Goal: Information Seeking & Learning: Understand process/instructions

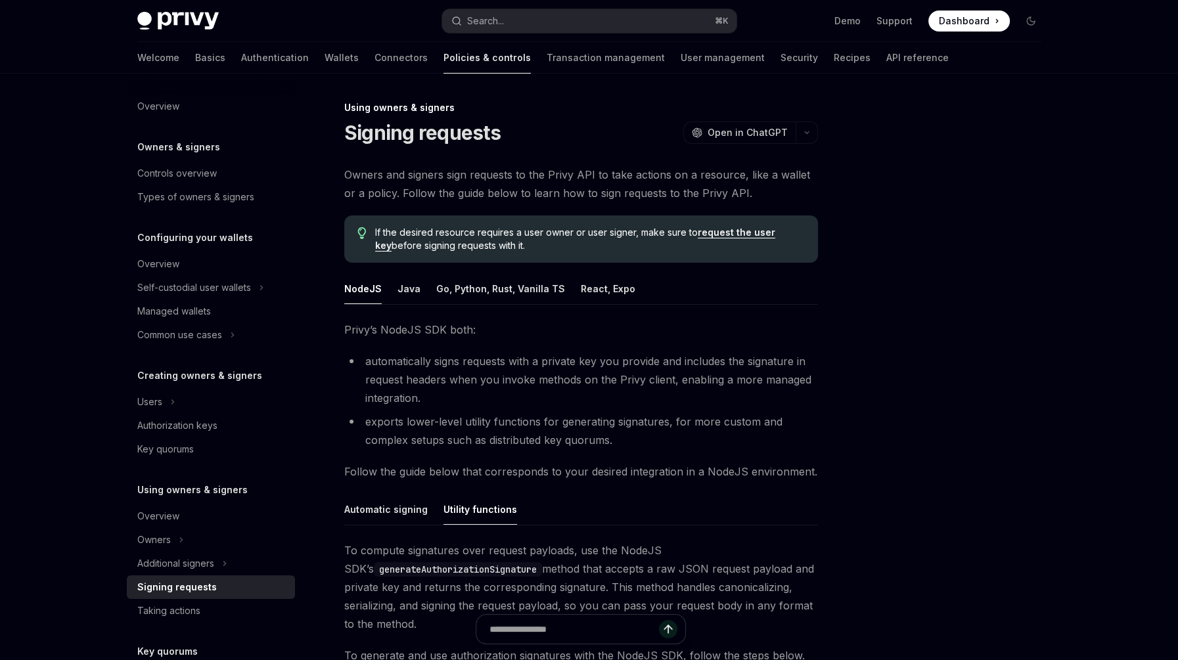
scroll to position [2, 0]
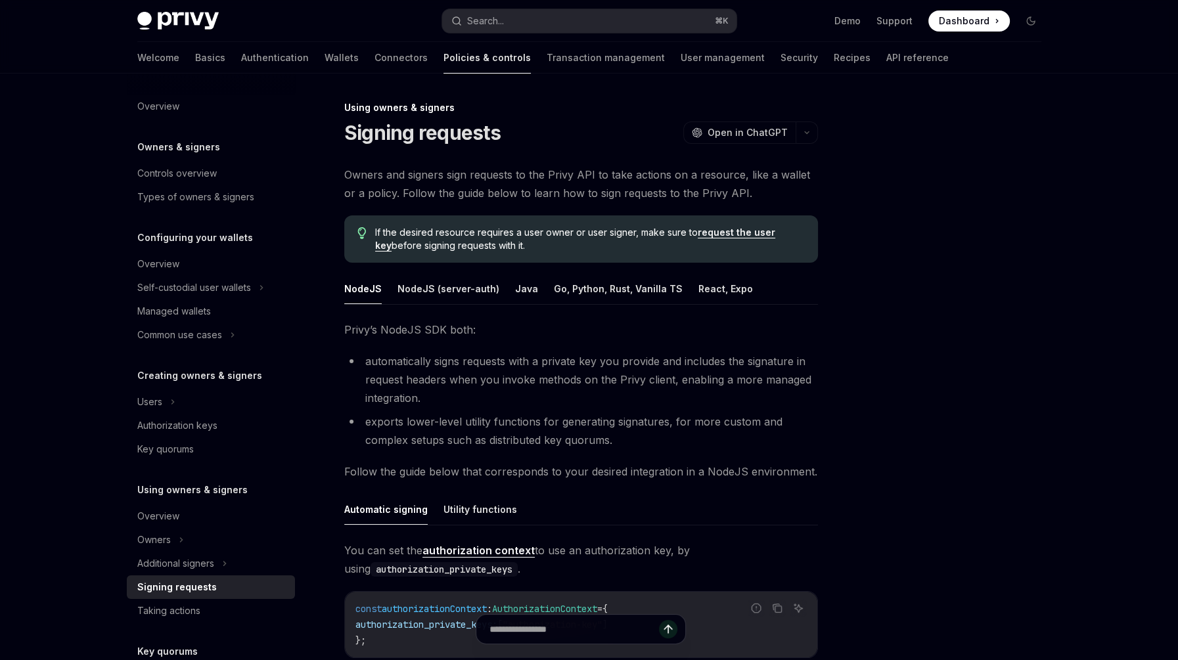
click at [627, 245] on span "If the desired resource requires a user owner or user signer, make sure to requ…" at bounding box center [589, 239] width 429 height 26
drag, startPoint x: 372, startPoint y: 231, endPoint x: 506, endPoint y: 254, distance: 135.2
click at [506, 254] on div "If the desired resource requires a user owner or user signer, make sure to requ…" at bounding box center [581, 238] width 474 height 47
click at [577, 263] on div "Owners and signers sign requests to the Privy API to take actions on a resource…" at bounding box center [581, 606] width 474 height 881
click at [552, 257] on div "If the desired resource requires a user owner or user signer, make sure to requ…" at bounding box center [581, 238] width 474 height 47
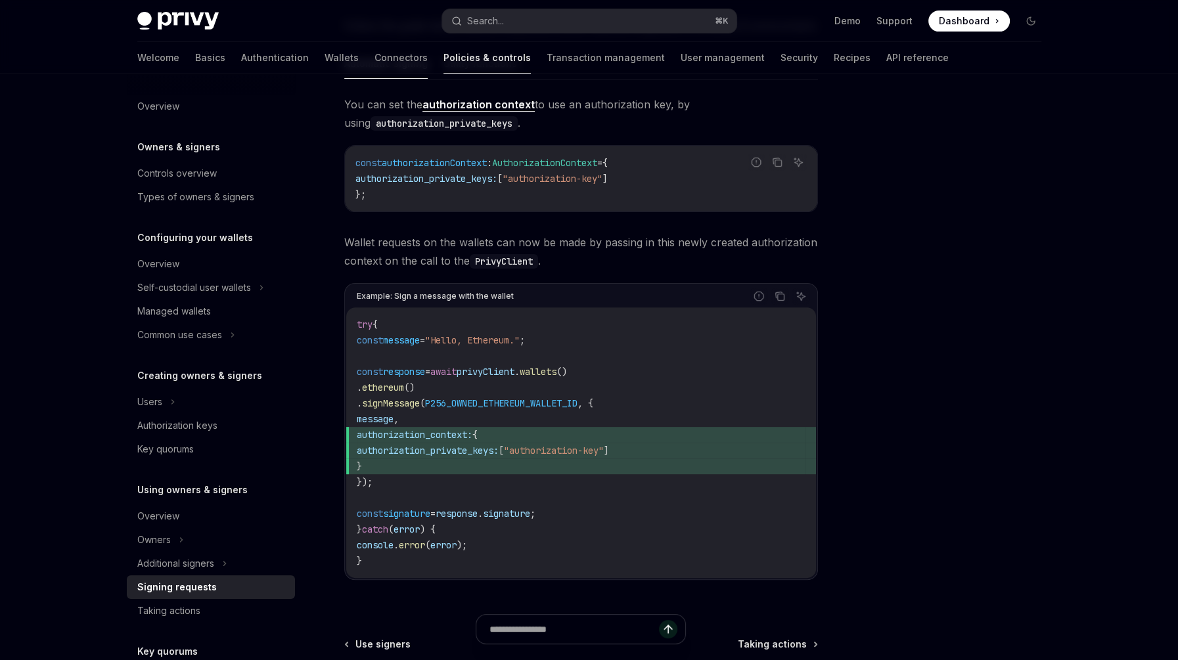
scroll to position [445, 0]
click at [473, 215] on div "You can set the authorization context to use an authorization key, by using aut…" at bounding box center [581, 349] width 474 height 506
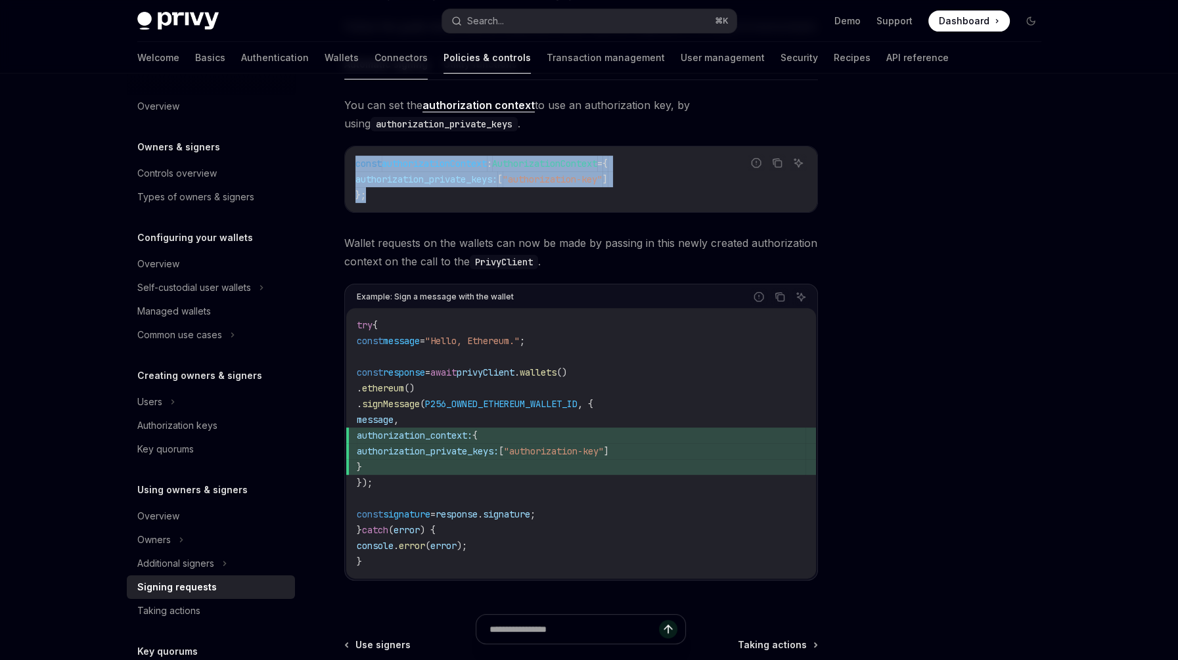
drag, startPoint x: 391, startPoint y: 200, endPoint x: 349, endPoint y: 167, distance: 52.8
click at [349, 167] on div "const authorizationContext : AuthorizationContext = { authorization_private_key…" at bounding box center [581, 179] width 472 height 66
copy code "const authorizationContext : AuthorizationContext = { authorization_private_key…"
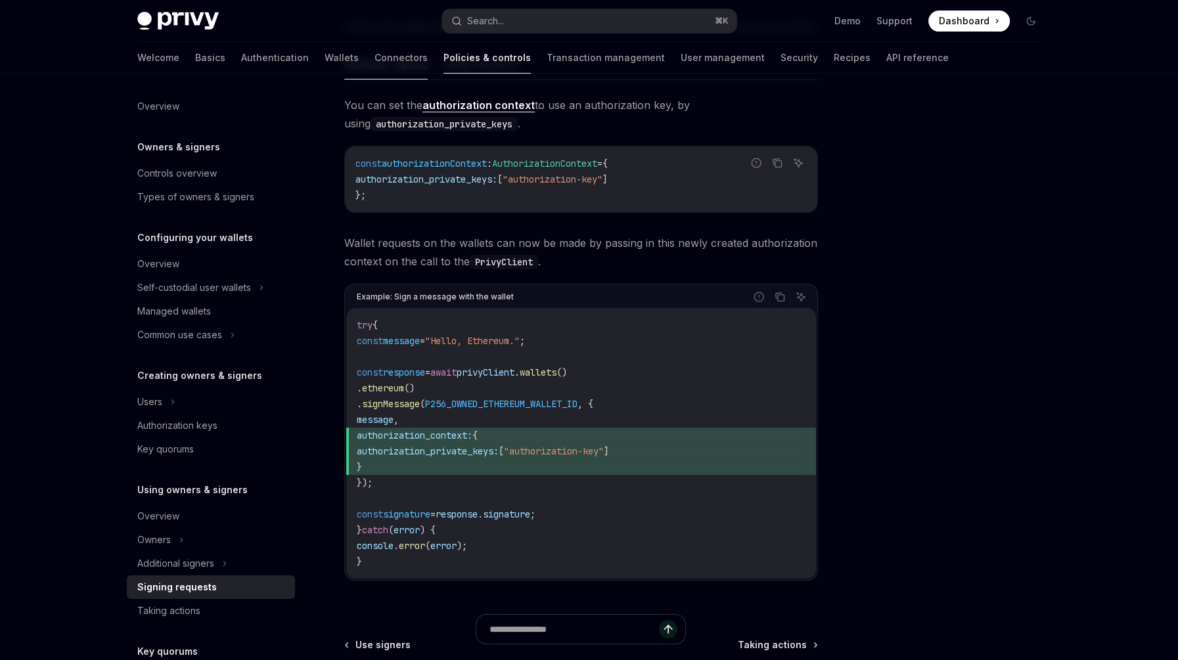
click at [922, 438] on div at bounding box center [952, 380] width 200 height 560
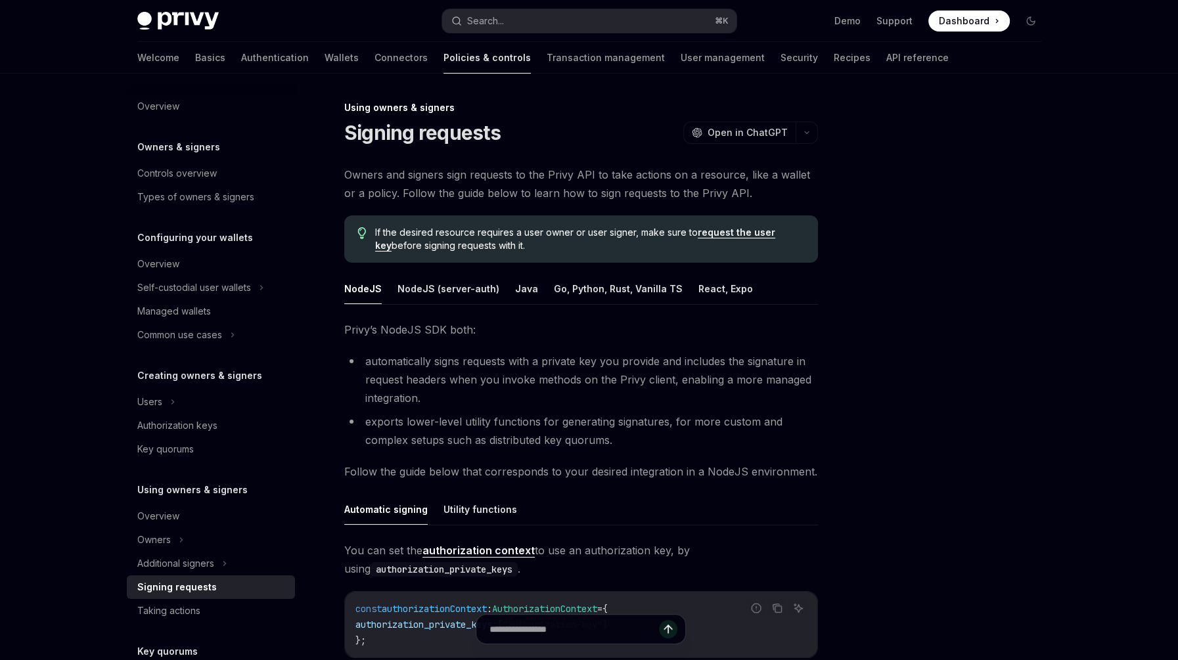
click at [835, 388] on div "Using owners & signers Signing requests OpenAI Open in ChatGPT OpenAI Open in C…" at bounding box center [589, 667] width 925 height 1186
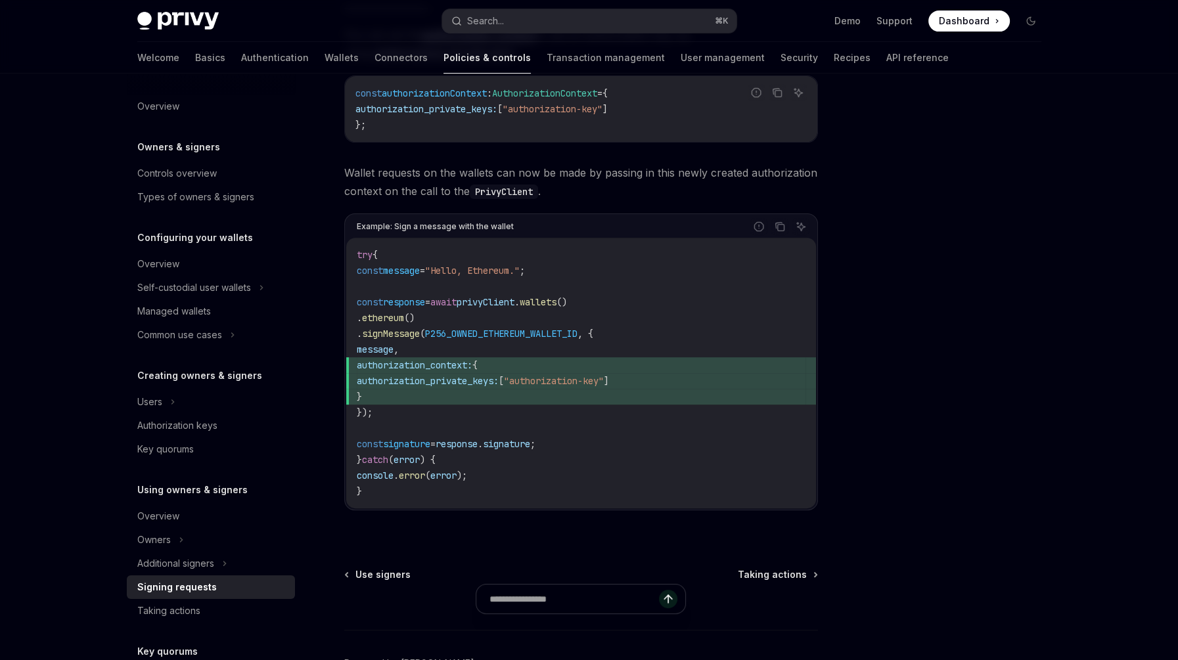
scroll to position [598, 0]
